Goal: Task Accomplishment & Management: Manage account settings

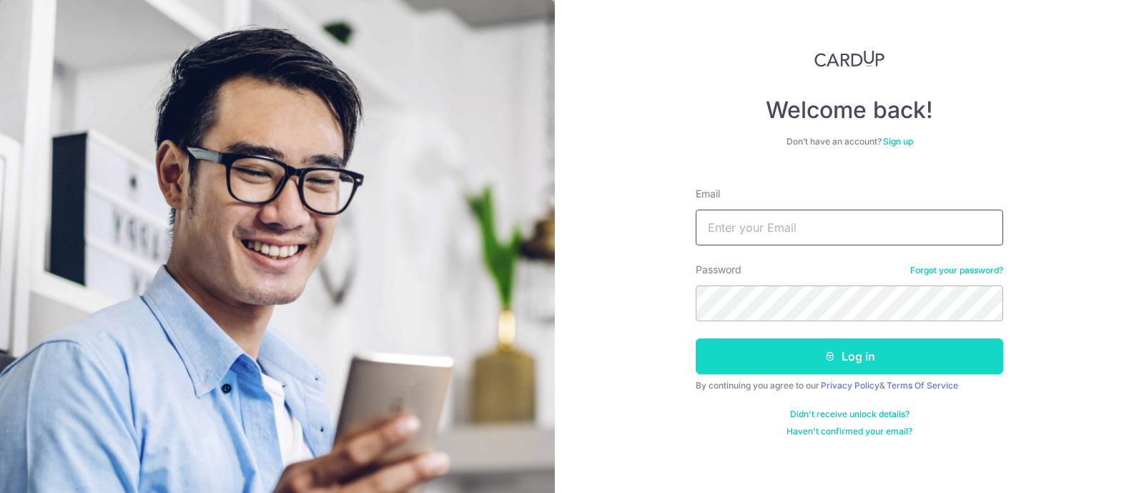
type input "[EMAIL_ADDRESS][DOMAIN_NAME]"
click at [805, 351] on button "Log in" at bounding box center [850, 356] width 308 height 36
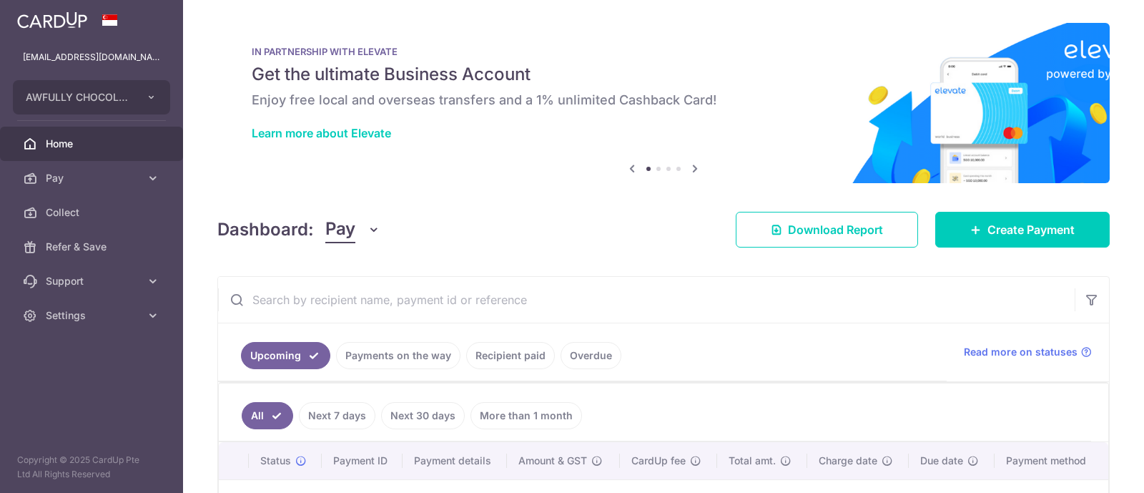
scroll to position [201, 0]
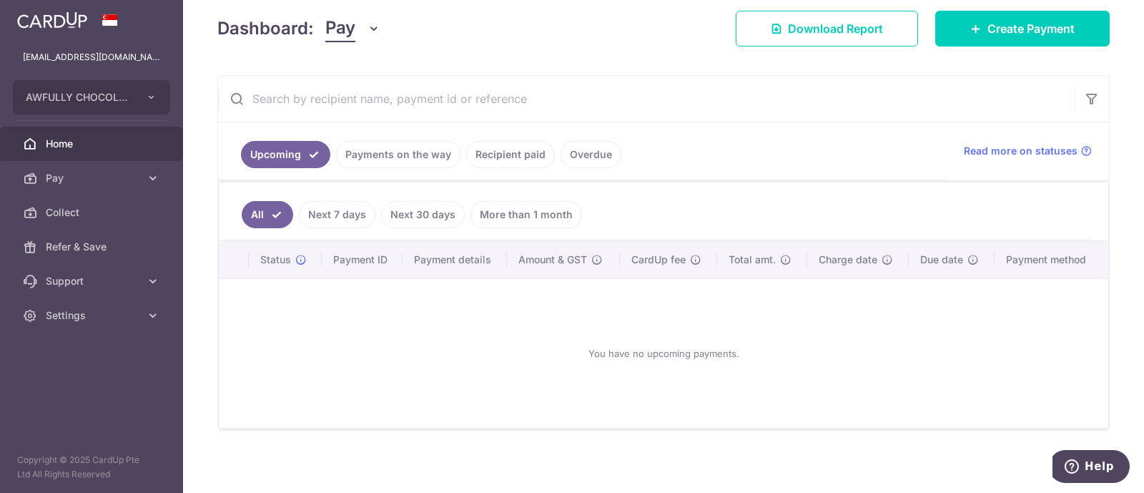
click at [405, 155] on body "[EMAIL_ADDRESS][DOMAIN_NAME] AWFULLY CHOCOLATE PTE LTD Add new company AWFULLY …" at bounding box center [572, 246] width 1144 height 493
click at [382, 159] on link "Payments on the way" at bounding box center [398, 154] width 124 height 27
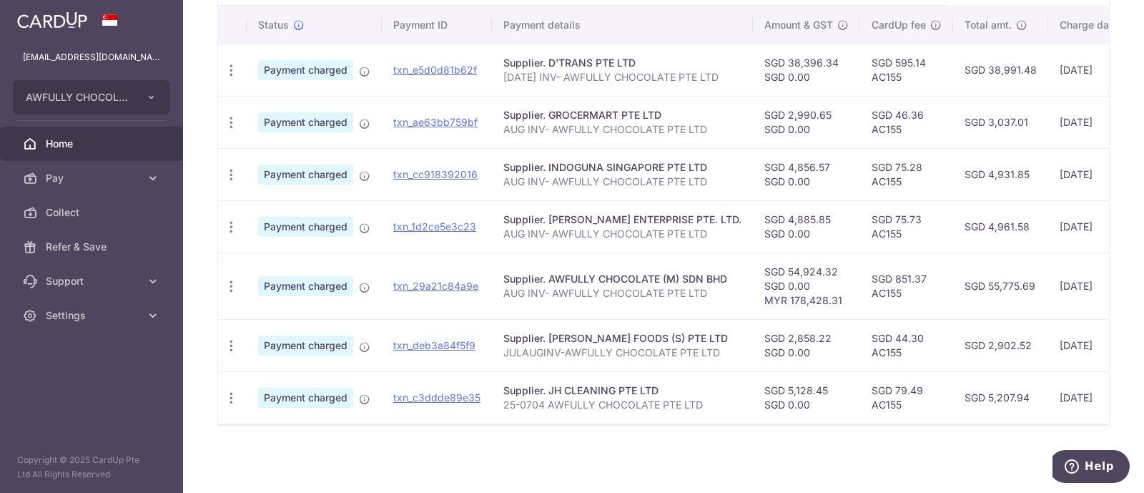
scroll to position [0, 0]
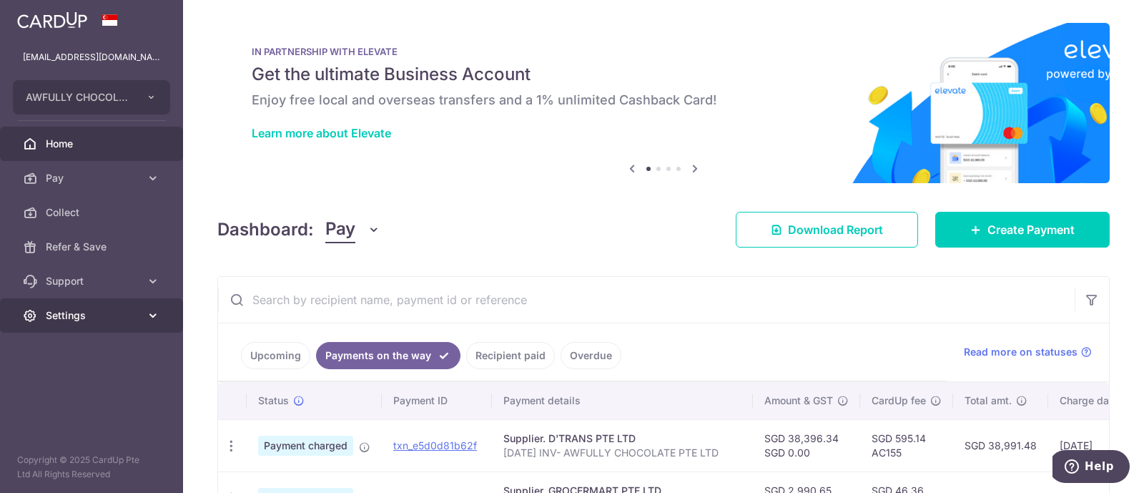
click at [109, 305] on link "Settings" at bounding box center [91, 315] width 183 height 34
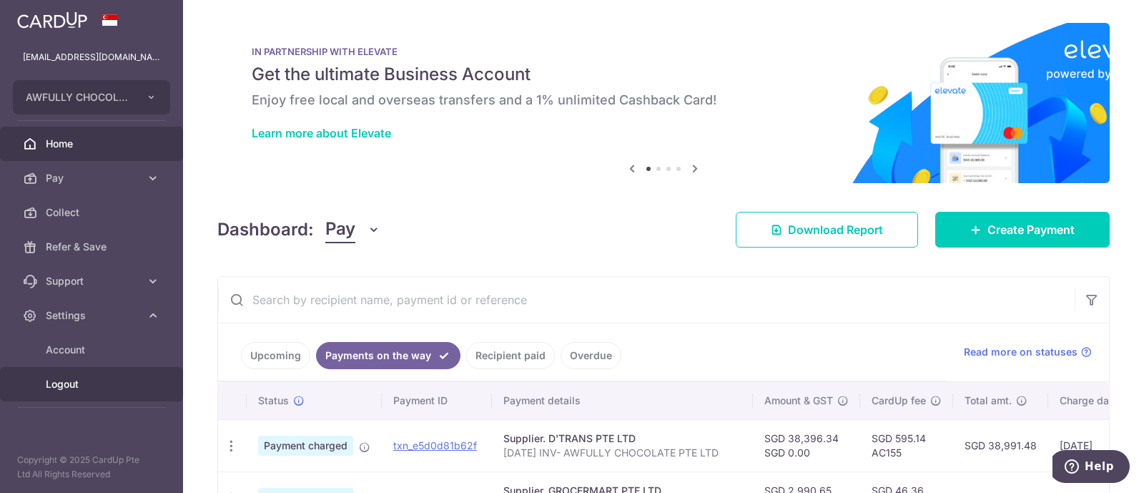
click at [94, 390] on link "Logout" at bounding box center [91, 384] width 183 height 34
